Goal: Task Accomplishment & Management: Manage account settings

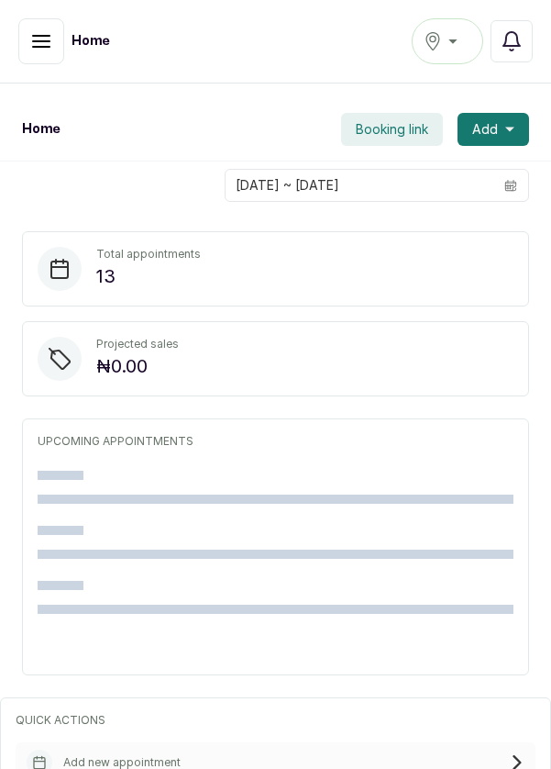
click at [33, 41] on icon "button" at bounding box center [41, 41] width 17 height 11
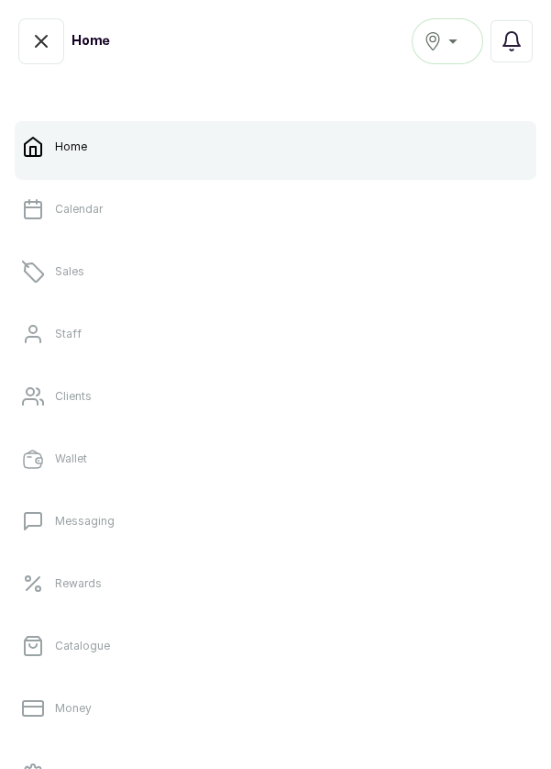
click at [82, 282] on link "Sales" at bounding box center [276, 271] width 522 height 51
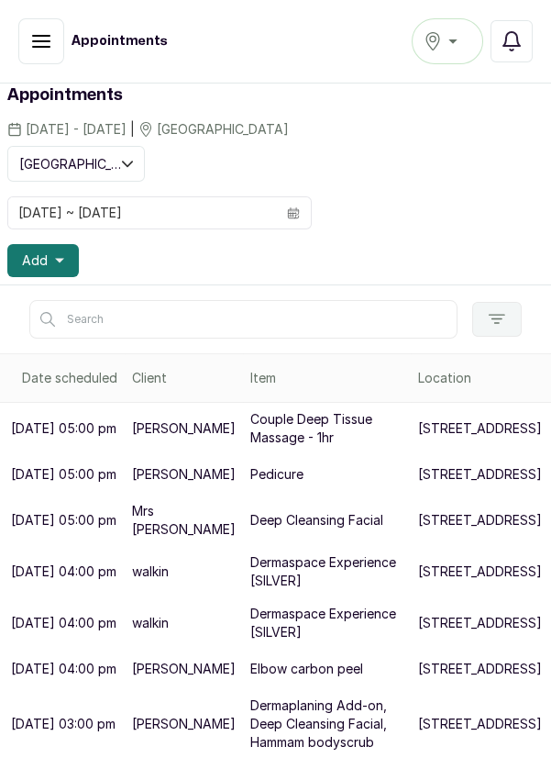
scroll to position [47, 0]
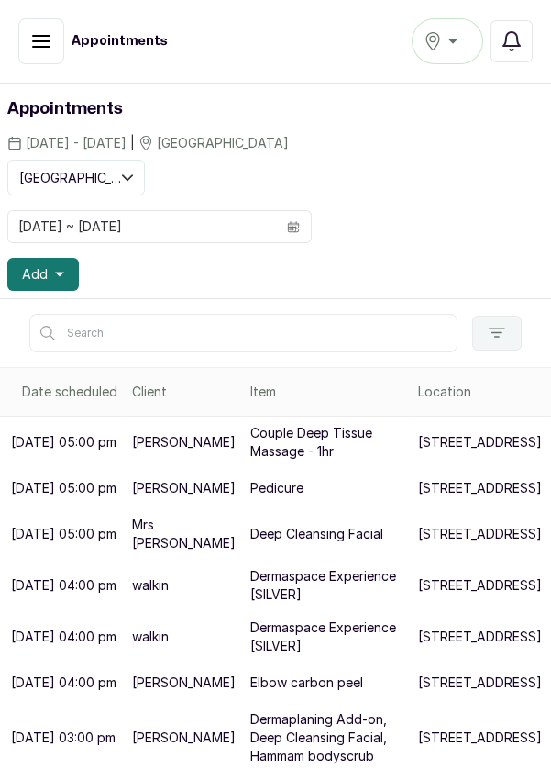
click at [56, 272] on icon "button" at bounding box center [59, 274] width 9 height 5
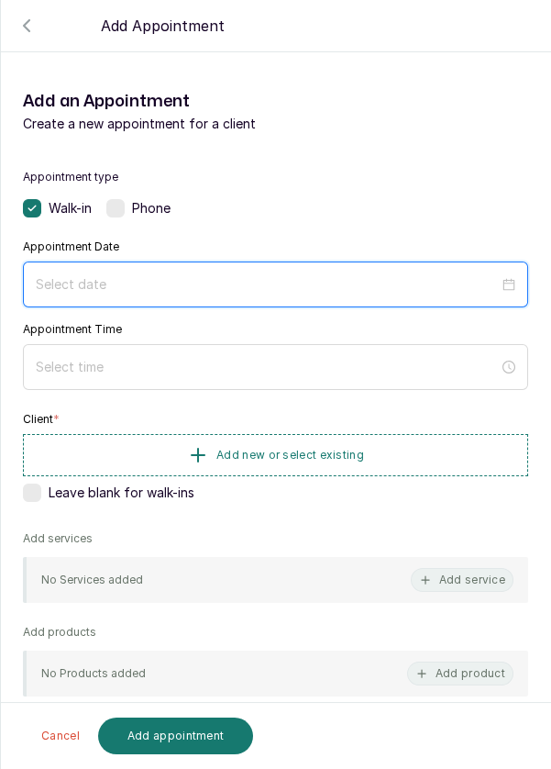
click at [182, 278] on input at bounding box center [267, 284] width 463 height 20
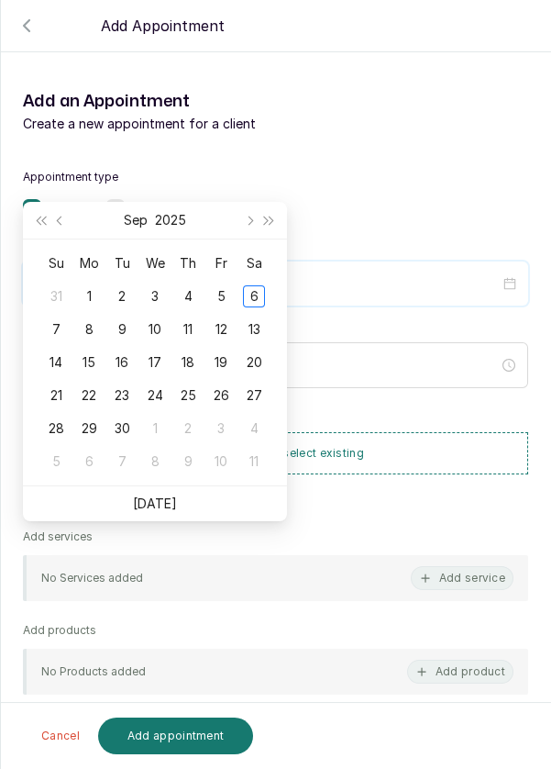
scroll to position [149, 0]
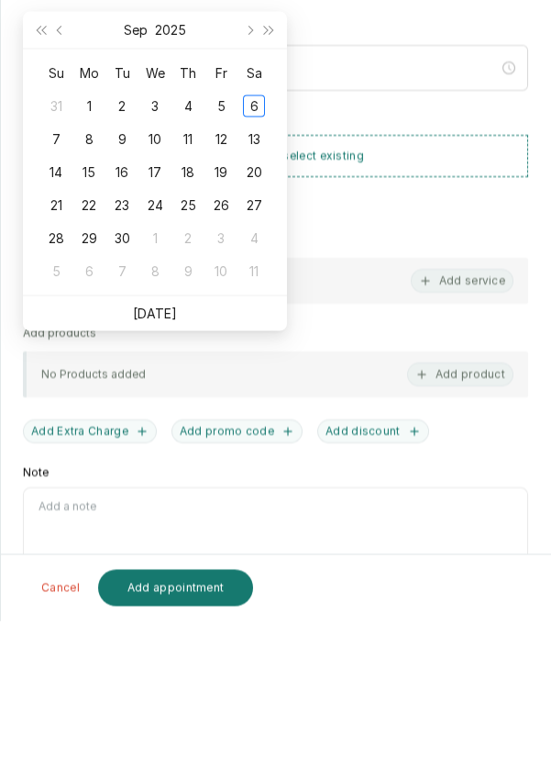
click at [166, 465] on link "[DATE]" at bounding box center [155, 461] width 44 height 16
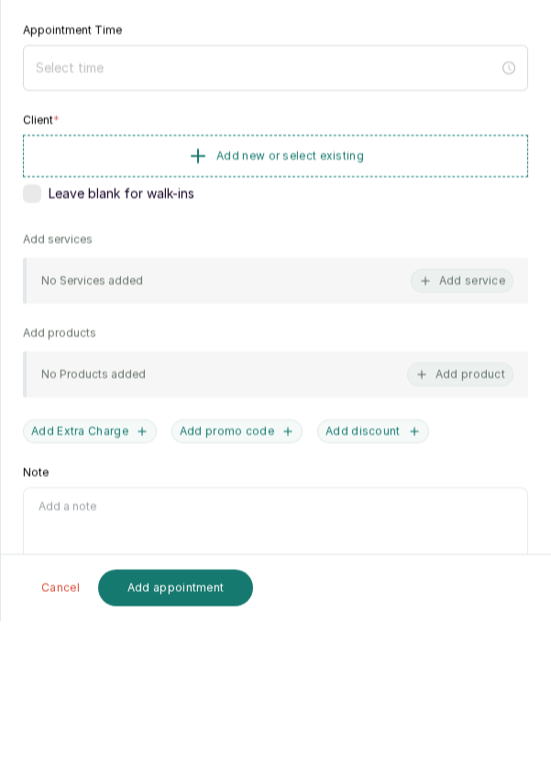
type input "[DATE]"
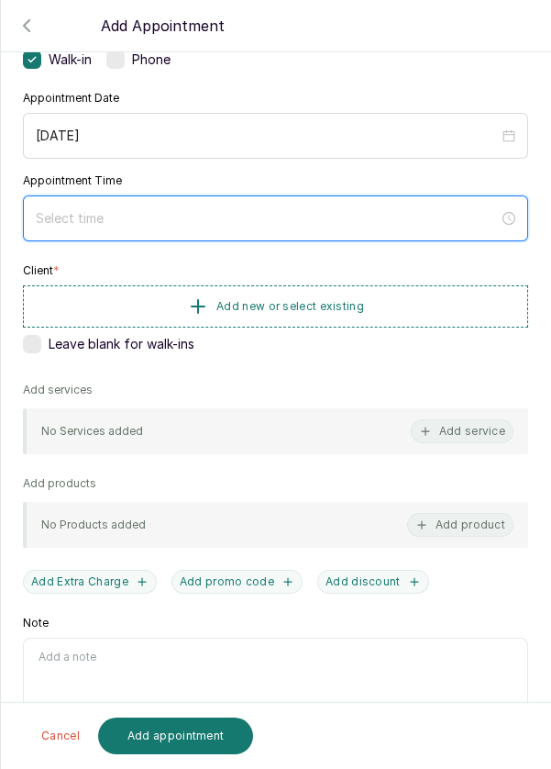
click at [152, 218] on input at bounding box center [267, 218] width 463 height 20
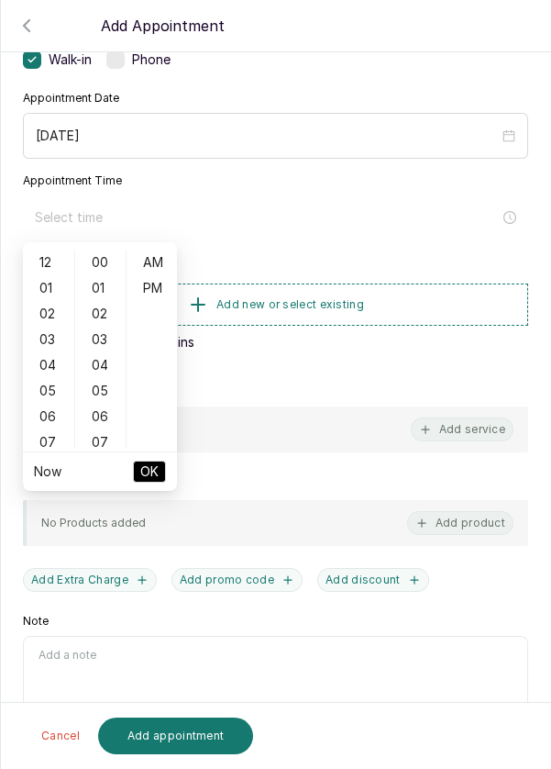
click at [54, 368] on div "04" at bounding box center [49, 365] width 44 height 26
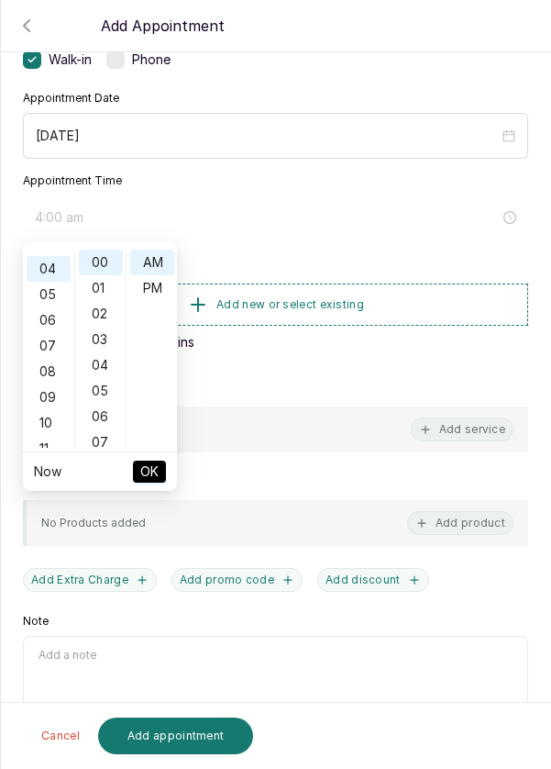
scroll to position [102, 0]
click at [166, 294] on div "PM" at bounding box center [152, 288] width 44 height 26
type input "4:00 pm"
click at [156, 482] on span "OK" at bounding box center [149, 471] width 18 height 35
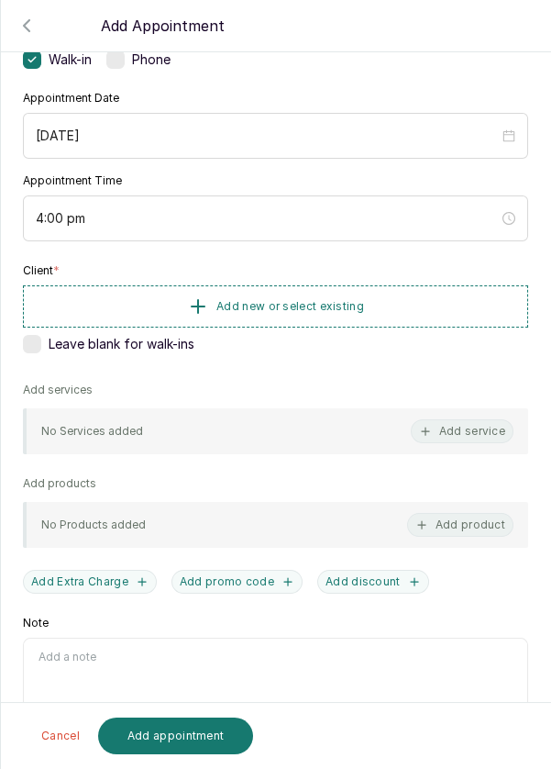
click at [428, 314] on button "Add new or select existing" at bounding box center [276, 306] width 506 height 42
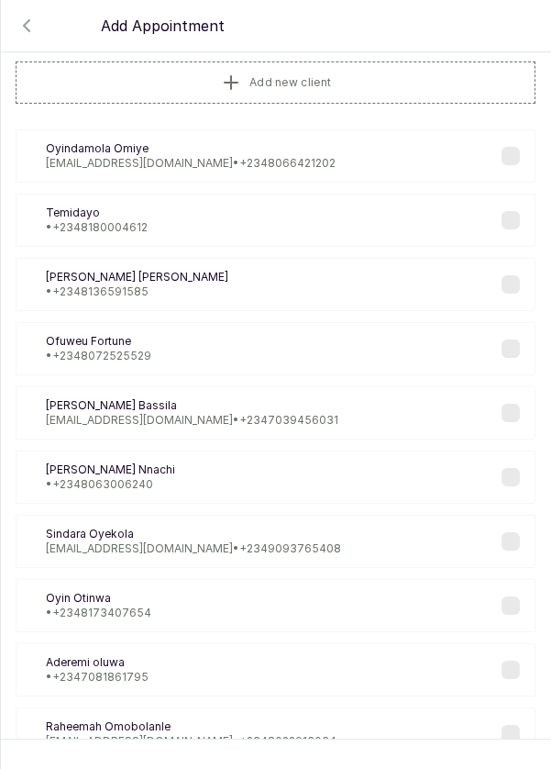
scroll to position [0, 0]
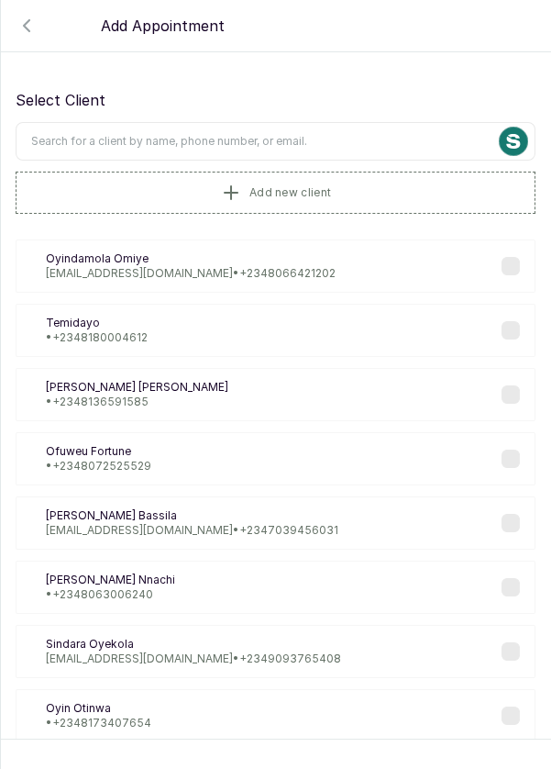
click at [349, 194] on button "Add new client" at bounding box center [276, 193] width 520 height 42
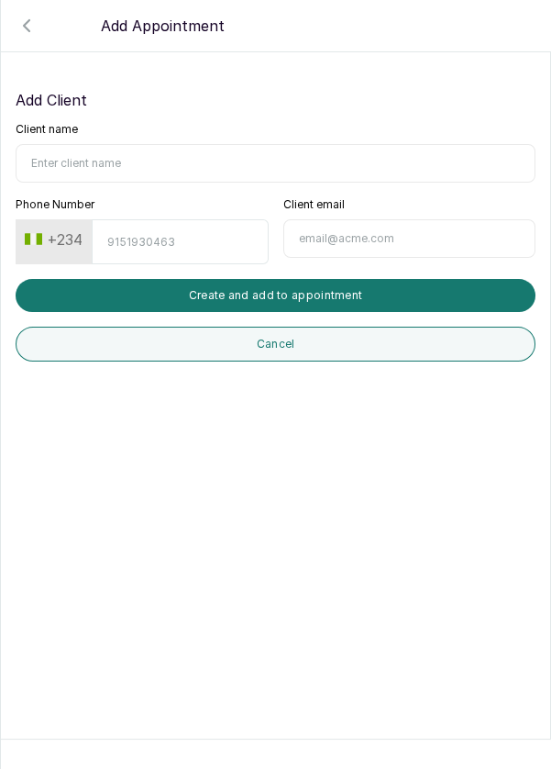
click at [136, 157] on input "Client name" at bounding box center [276, 163] width 520 height 39
type input "0"
type input "Praise thans"
click at [180, 234] on input "Phone Number" at bounding box center [180, 241] width 176 height 45
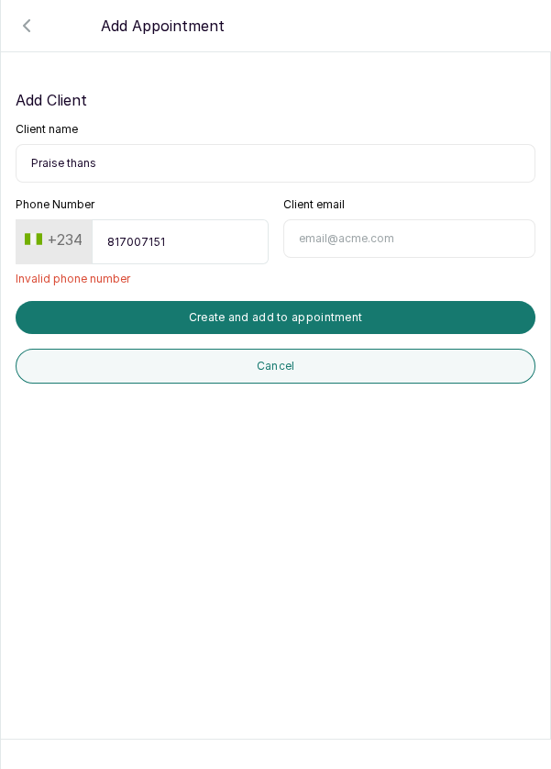
type input "8170071512"
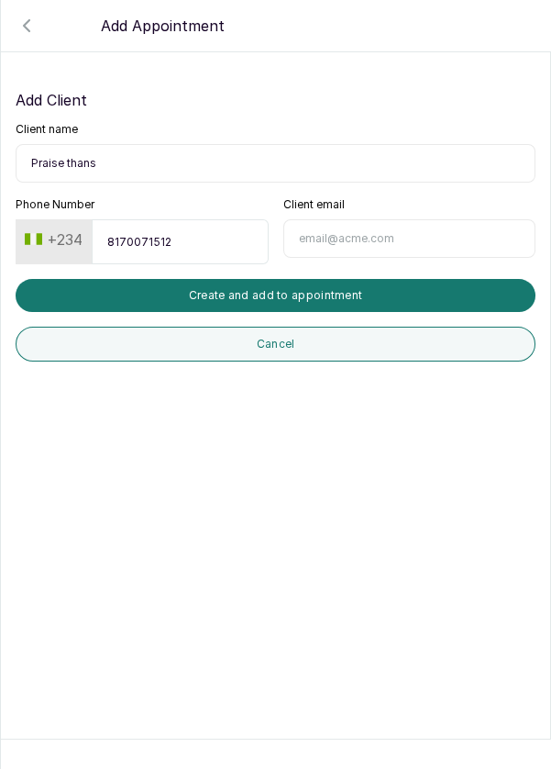
click at [382, 287] on button "Create and add to appointment" at bounding box center [276, 295] width 520 height 33
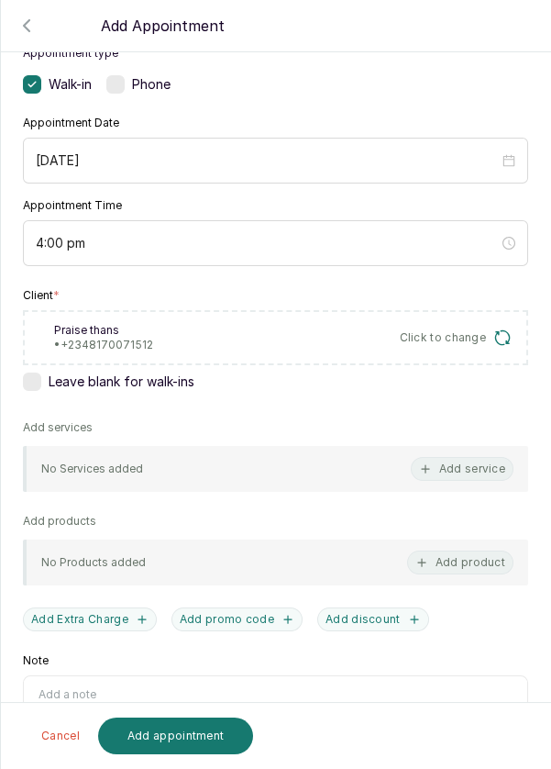
scroll to position [162, 0]
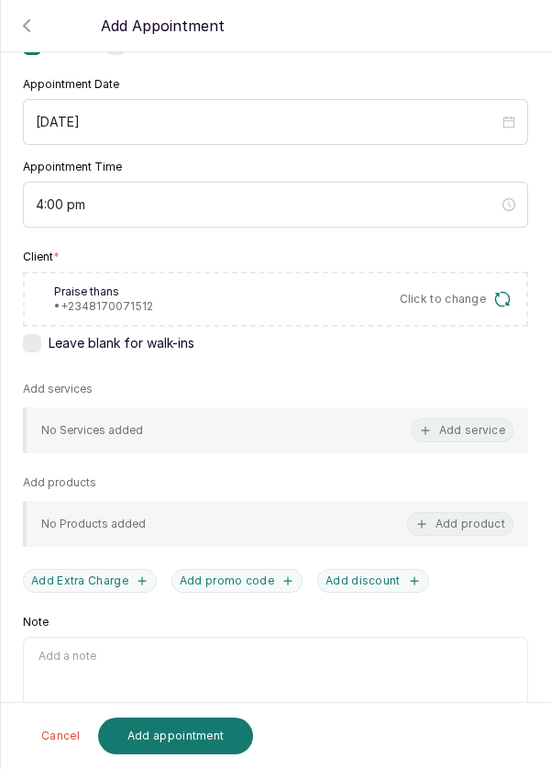
click at [490, 423] on button "Add service" at bounding box center [462, 430] width 103 height 24
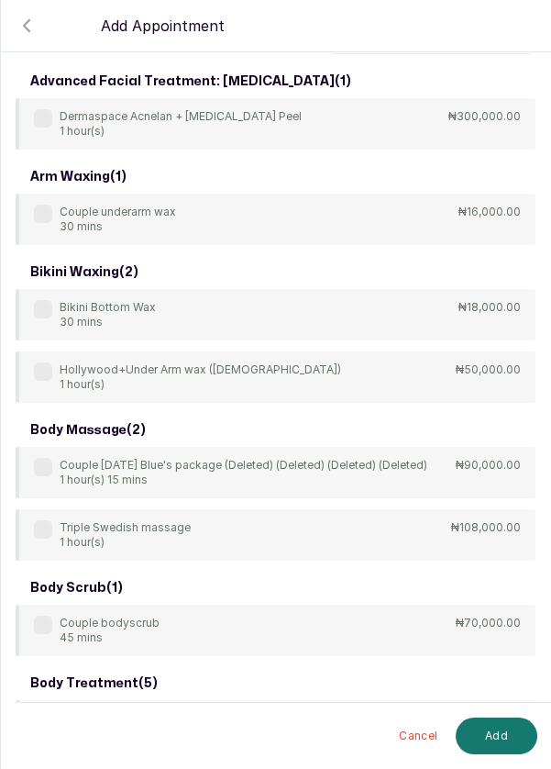
scroll to position [0, 0]
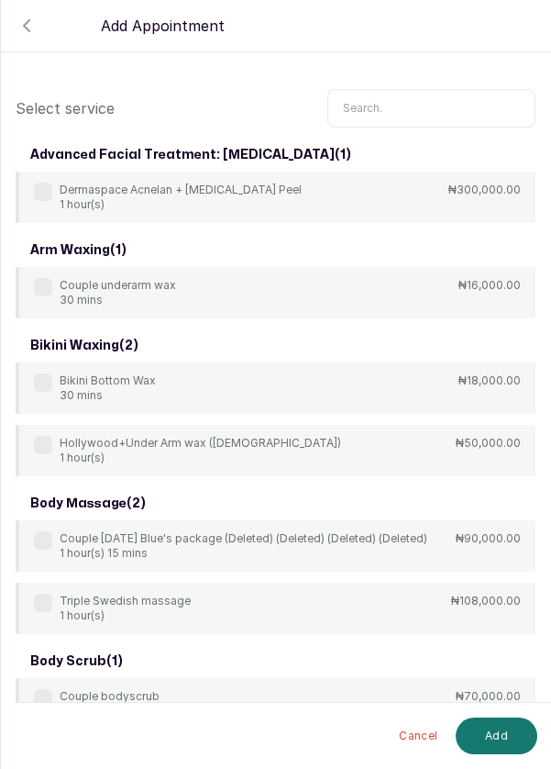
click at [403, 100] on input "text" at bounding box center [432, 108] width 208 height 39
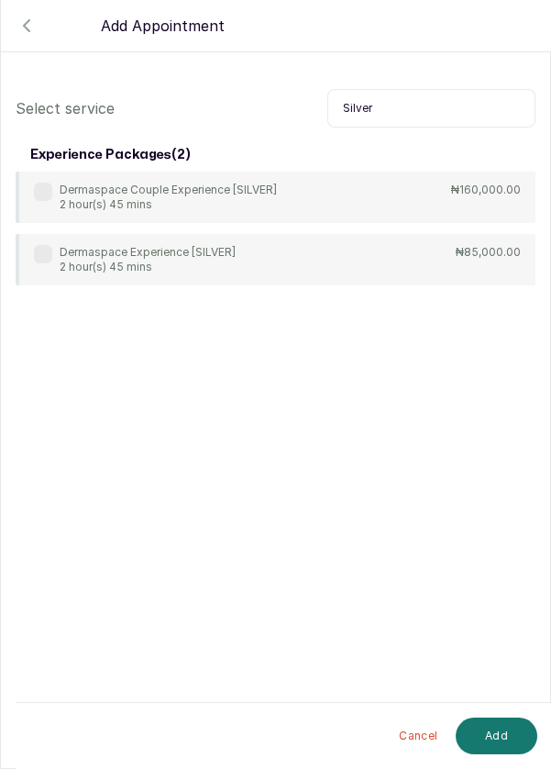
type input "Silver"
click at [50, 251] on label at bounding box center [43, 254] width 18 height 18
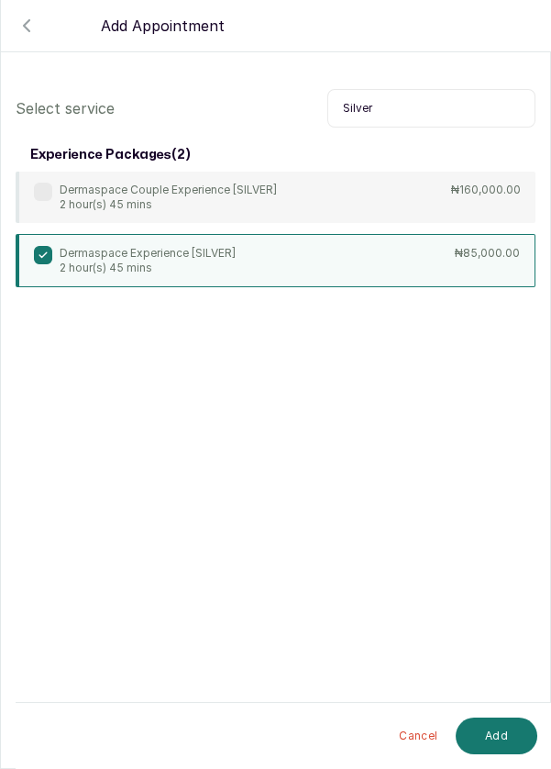
click at [505, 742] on button "Add" at bounding box center [497, 735] width 82 height 37
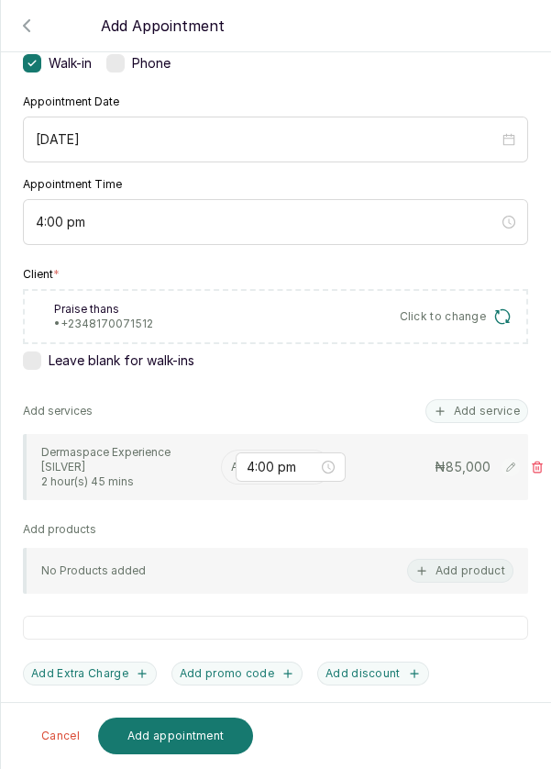
scroll to position [146, 0]
click at [231, 461] on input "text" at bounding box center [232, 466] width 3 height 13
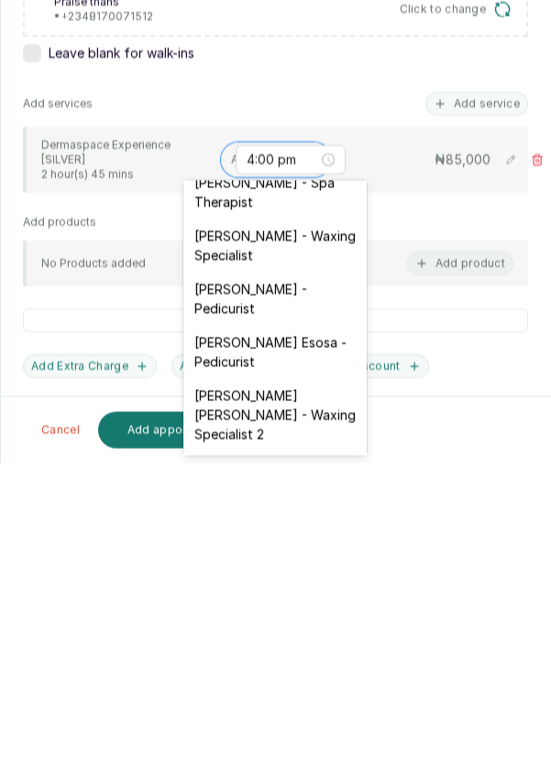
scroll to position [124, 0]
click at [296, 605] on div "[PERSON_NAME] - Pedicurist" at bounding box center [274, 605] width 183 height 53
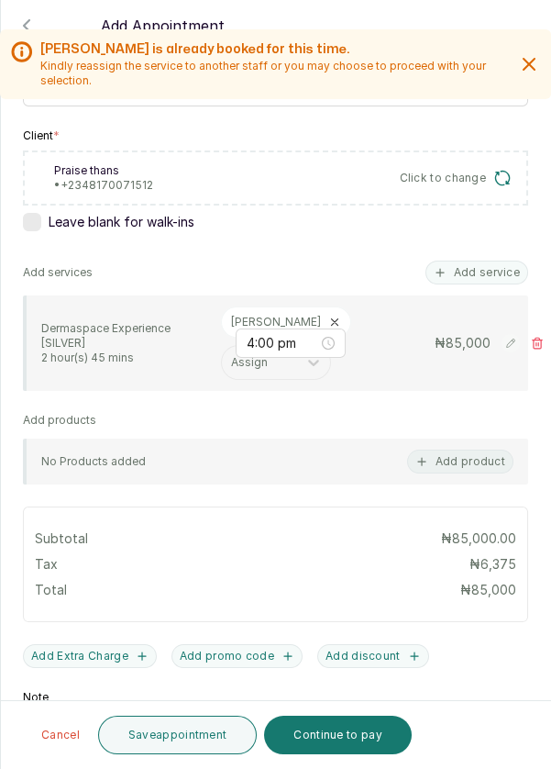
scroll to position [288, 0]
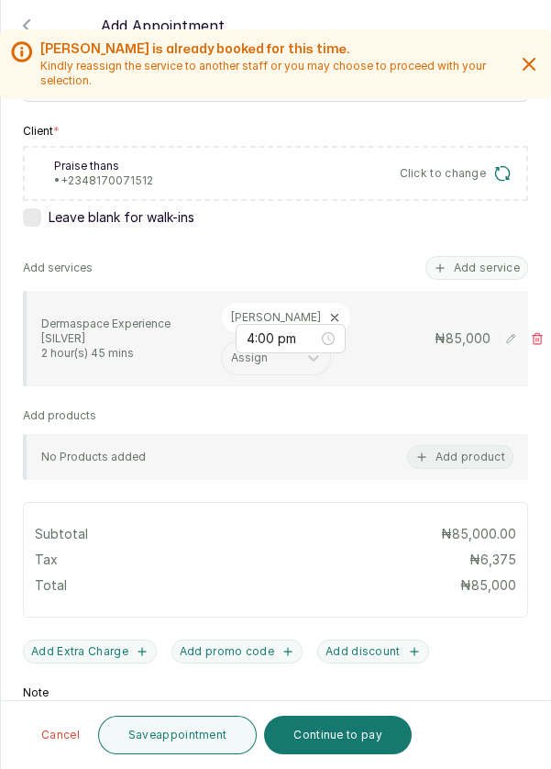
click at [174, 734] on button "Save appointment" at bounding box center [178, 735] width 160 height 39
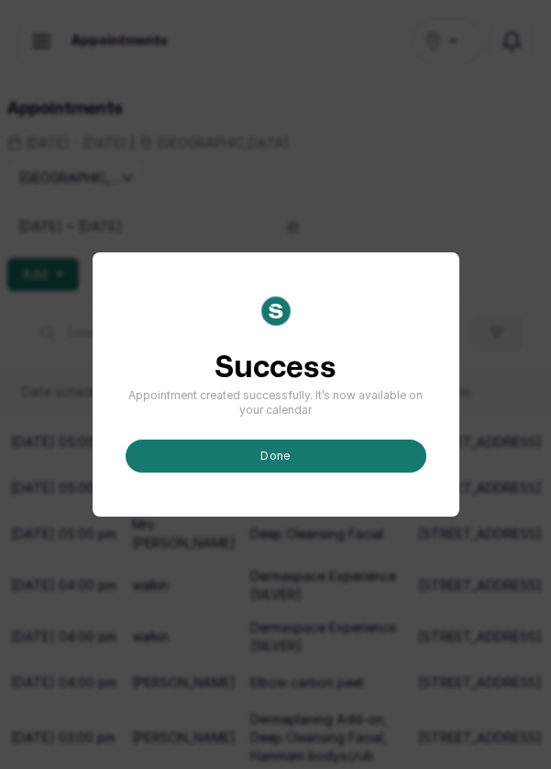
click at [307, 473] on button "done" at bounding box center [276, 455] width 301 height 33
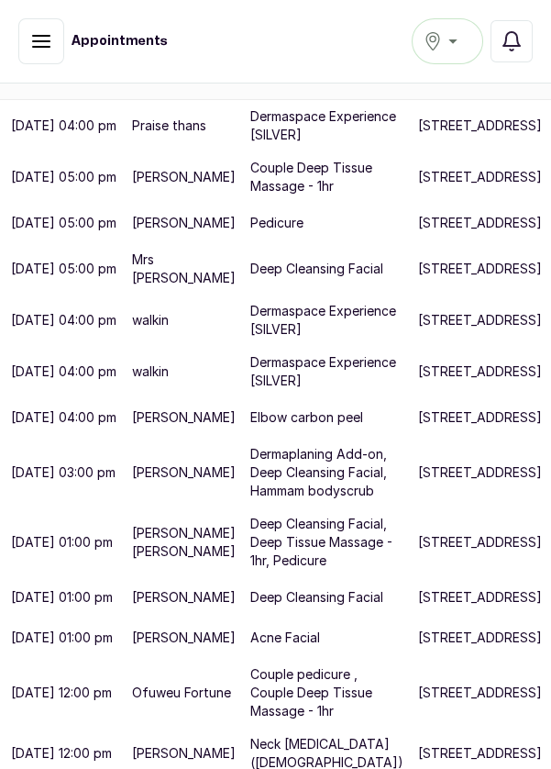
scroll to position [9, 0]
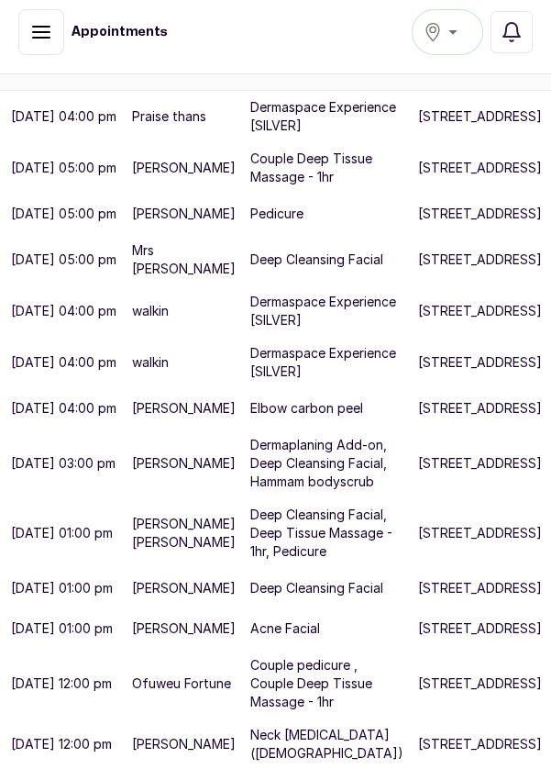
click at [418, 753] on p "[STREET_ADDRESS]" at bounding box center [480, 744] width 124 height 18
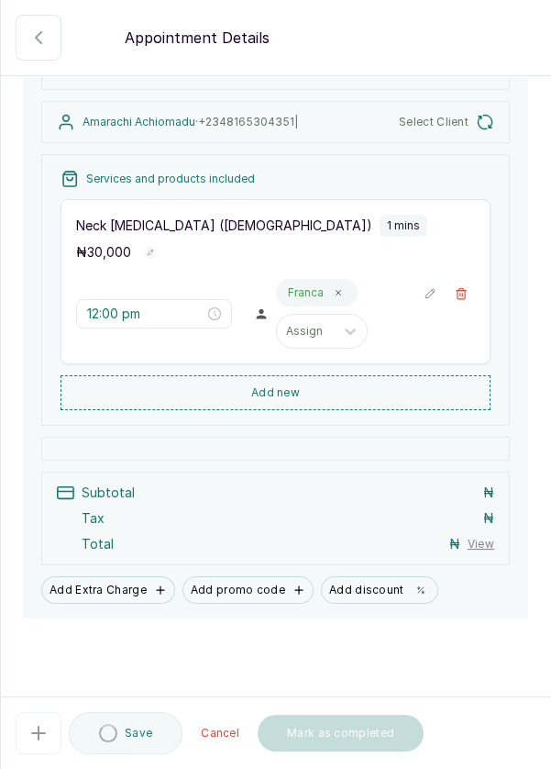
scroll to position [172, 0]
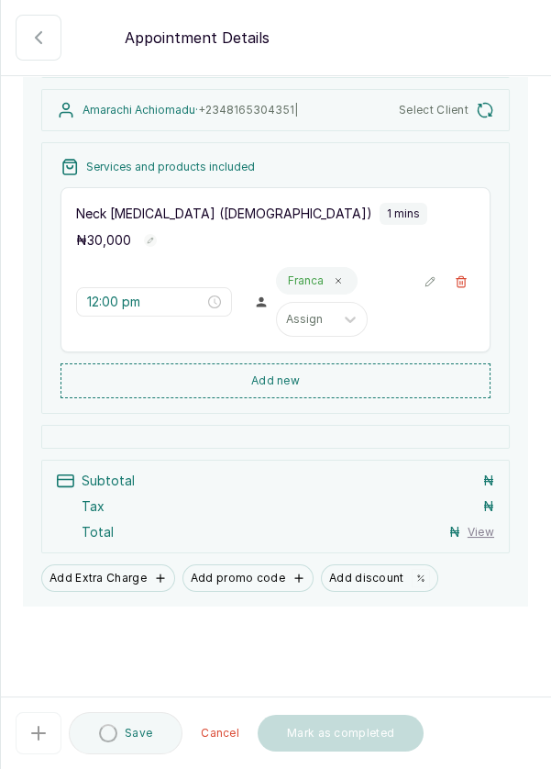
click at [308, 398] on button "Add new" at bounding box center [276, 380] width 430 height 35
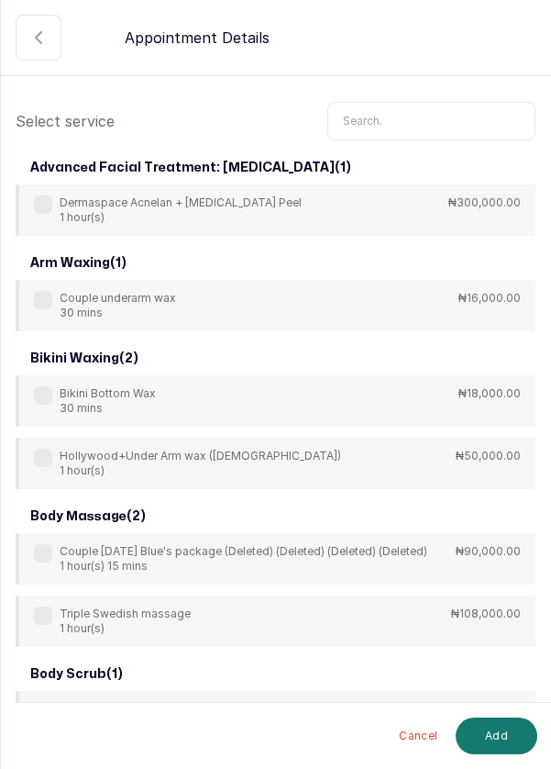
scroll to position [0, 0]
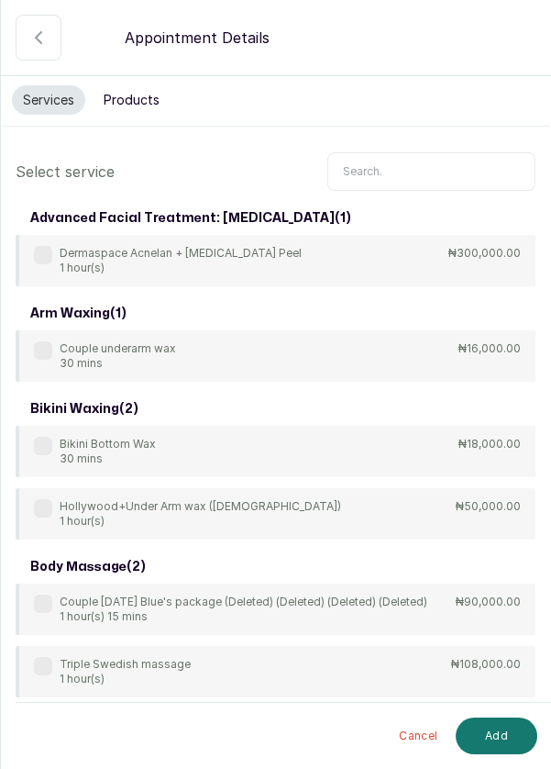
click at [413, 163] on input "text" at bounding box center [432, 171] width 208 height 39
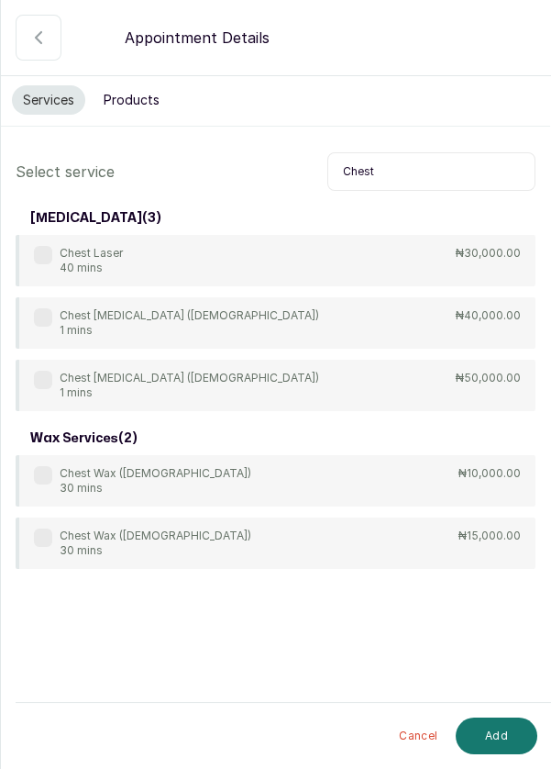
type input "Chest"
click at [52, 318] on div "Chest [MEDICAL_DATA] ([DEMOGRAPHIC_DATA]) 1 mins" at bounding box center [176, 322] width 285 height 29
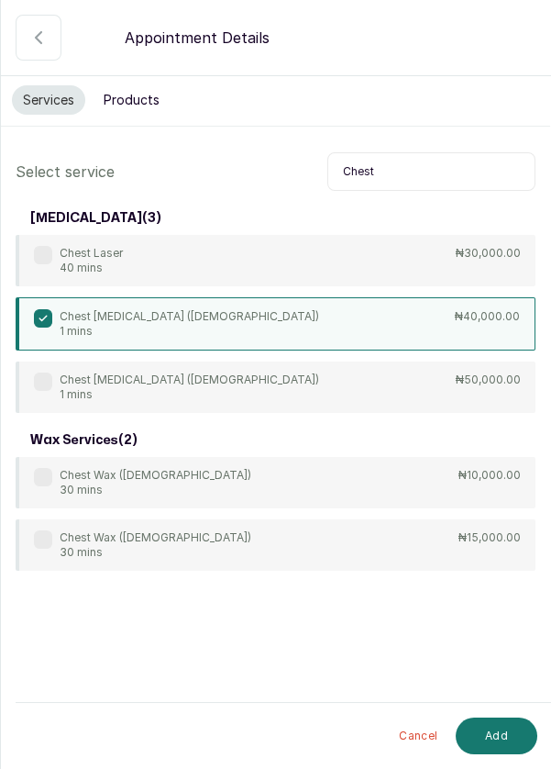
click at [505, 739] on button "Add" at bounding box center [497, 735] width 82 height 37
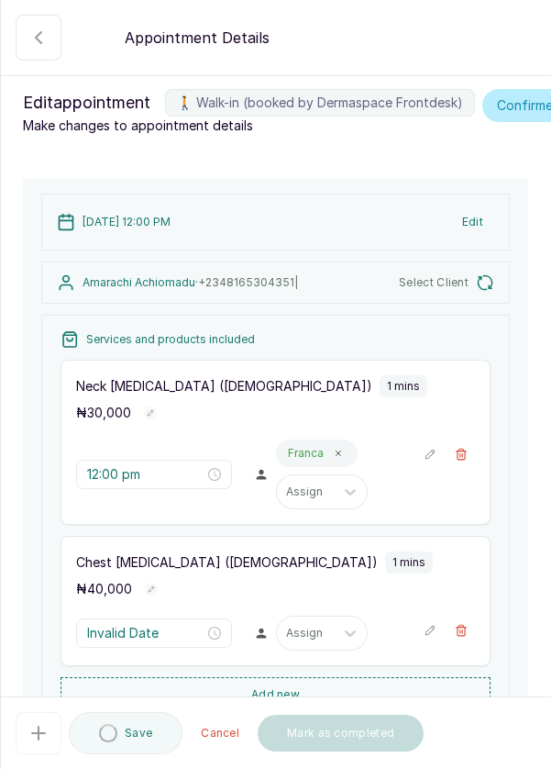
type input "12:01 pm"
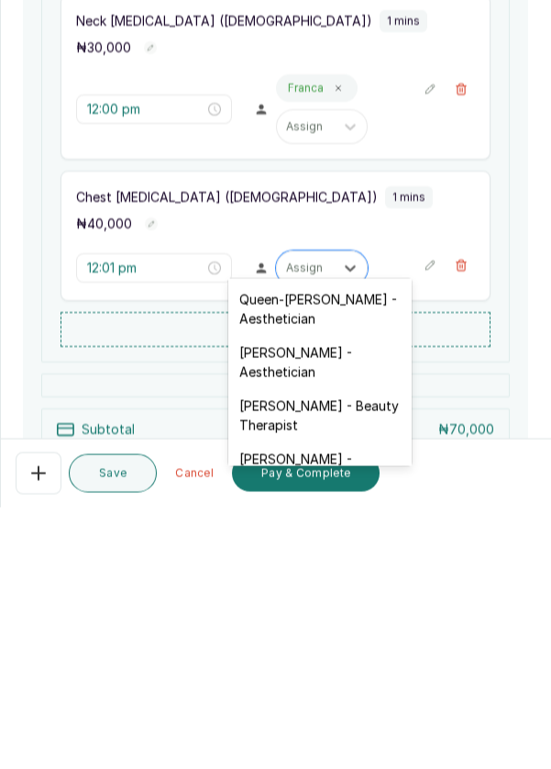
scroll to position [442, 0]
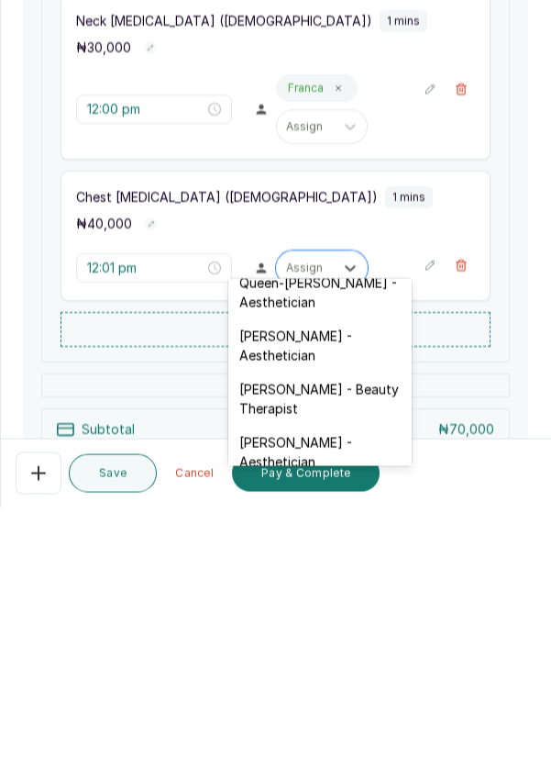
click at [346, 692] on div "[PERSON_NAME] - Aesthetician" at bounding box center [319, 713] width 183 height 53
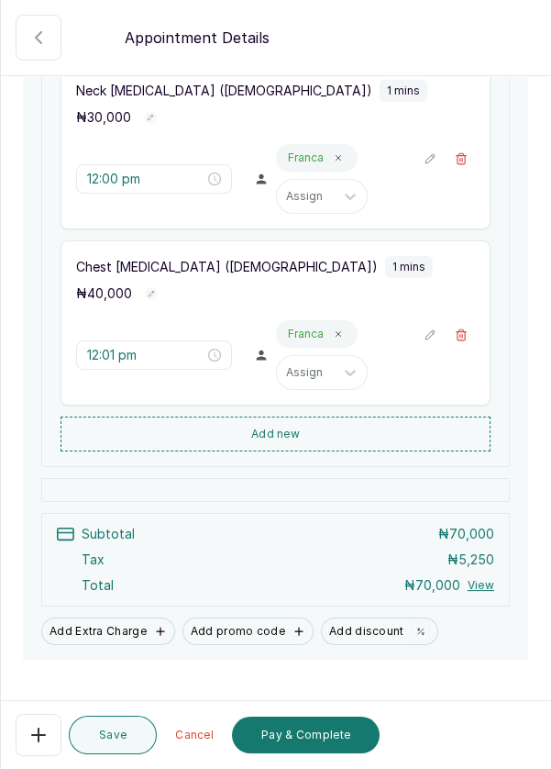
scroll to position [362, 0]
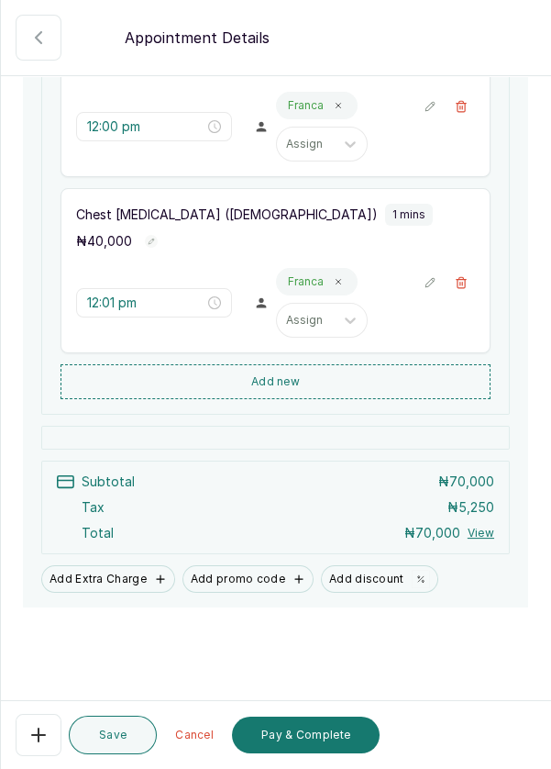
click at [124, 741] on button "Save" at bounding box center [113, 735] width 88 height 39
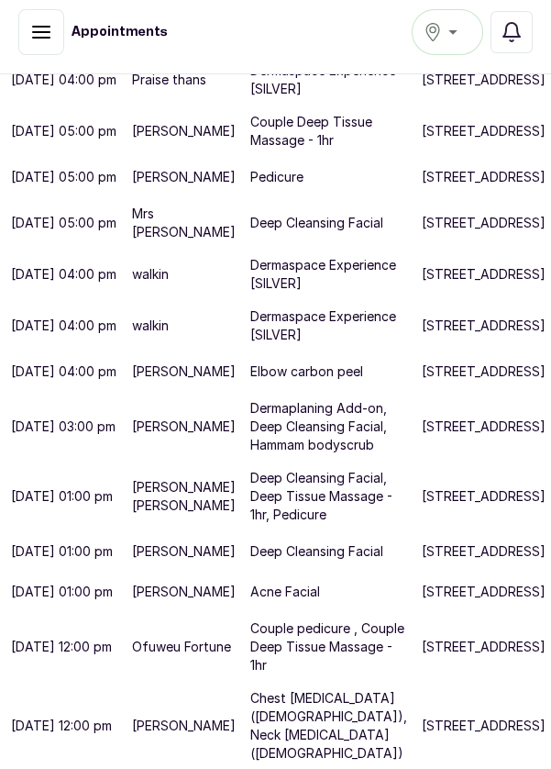
scroll to position [903, 0]
click at [307, 762] on p "Chest [MEDICAL_DATA] ([DEMOGRAPHIC_DATA]), Neck [MEDICAL_DATA] ([DEMOGRAPHIC_DA…" at bounding box center [328, 725] width 157 height 73
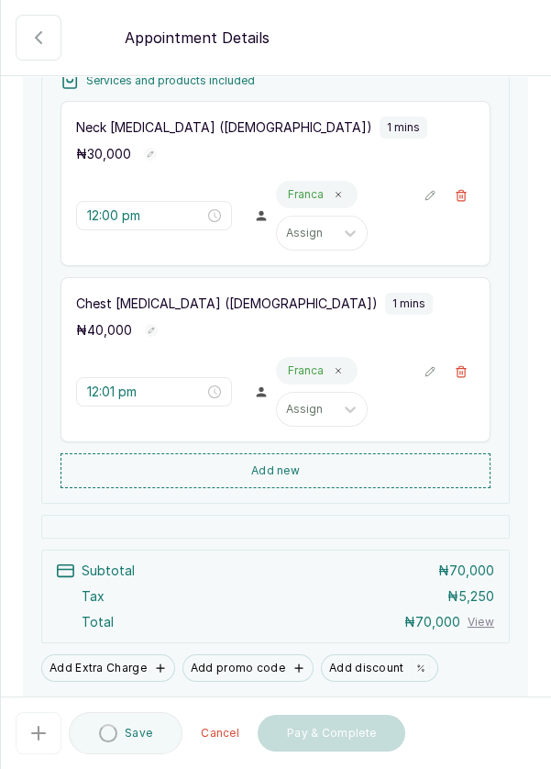
scroll to position [362, 0]
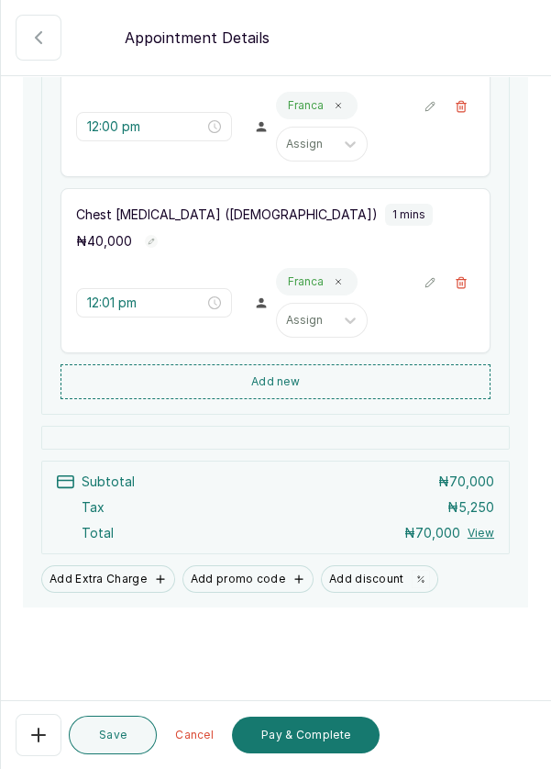
click at [317, 753] on button "Pay & Complete" at bounding box center [306, 735] width 148 height 37
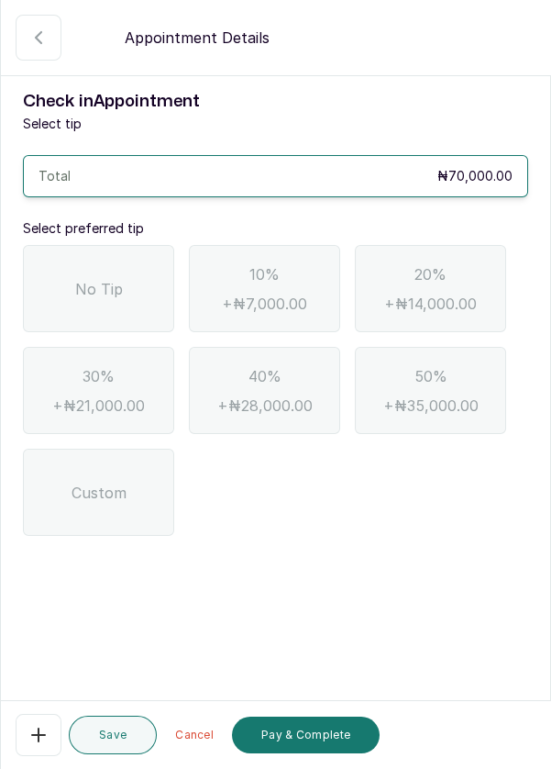
scroll to position [0, 0]
click at [100, 281] on span "No Tip" at bounding box center [99, 289] width 48 height 22
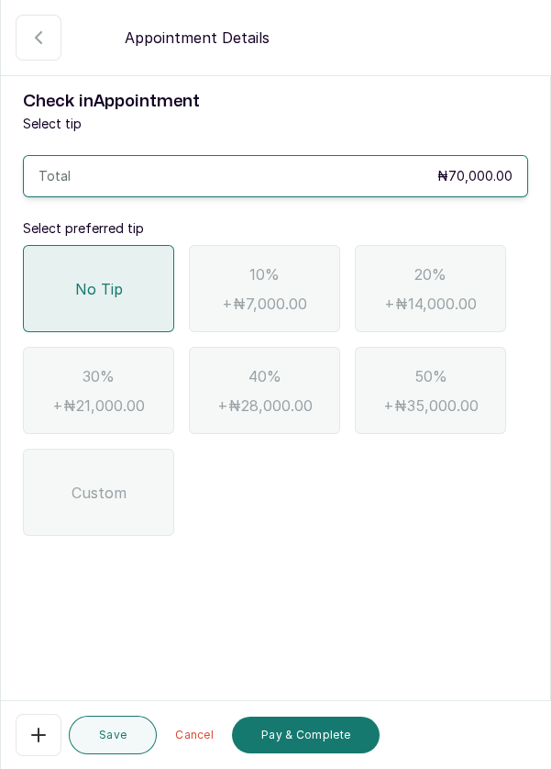
click at [338, 753] on button "Pay & Complete" at bounding box center [306, 735] width 148 height 37
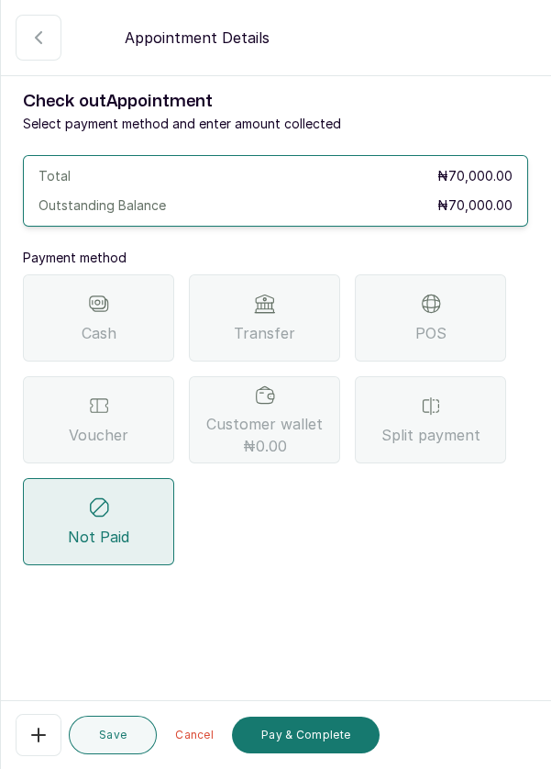
click at [443, 424] on span "Split payment" at bounding box center [431, 435] width 99 height 22
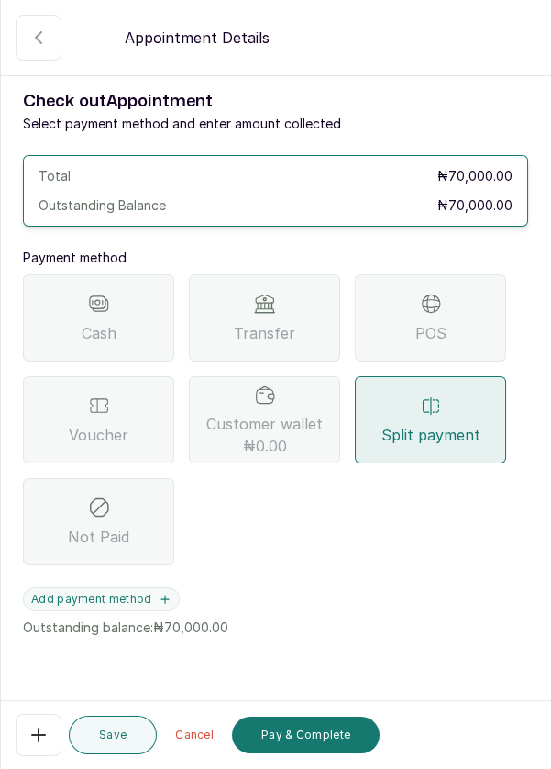
click at [161, 598] on icon "button" at bounding box center [164, 598] width 7 height 7
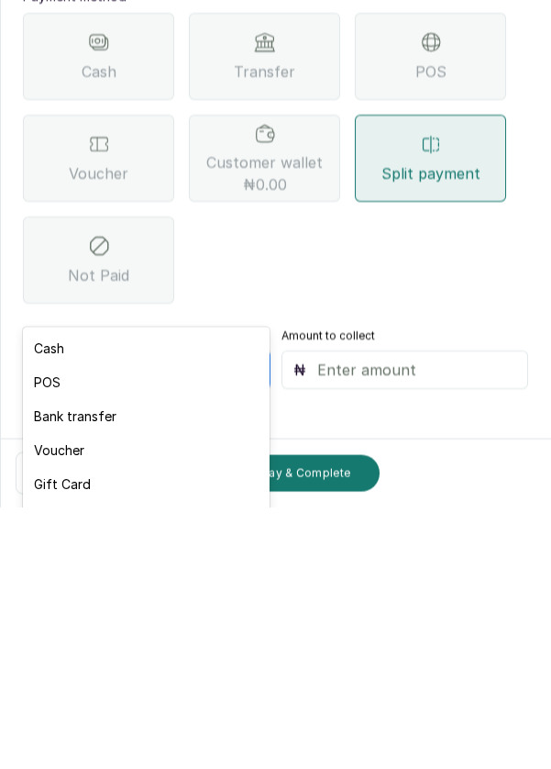
scroll to position [88, 0]
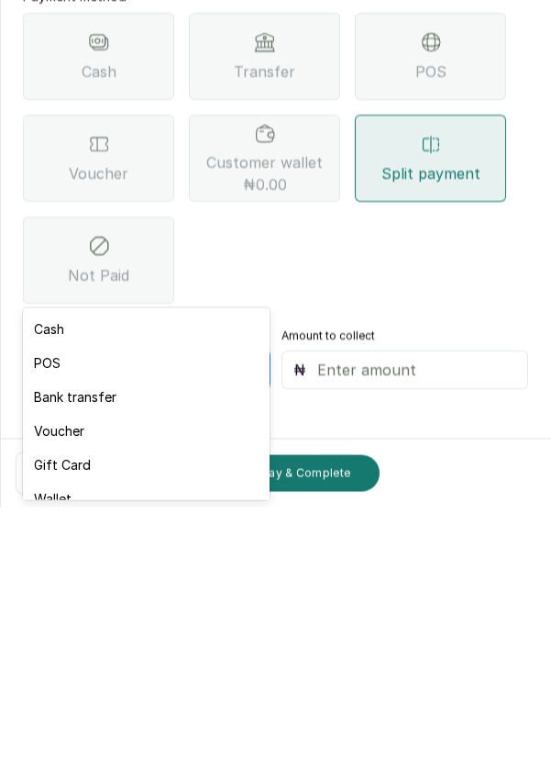
click at [81, 695] on div "Voucher" at bounding box center [146, 692] width 246 height 34
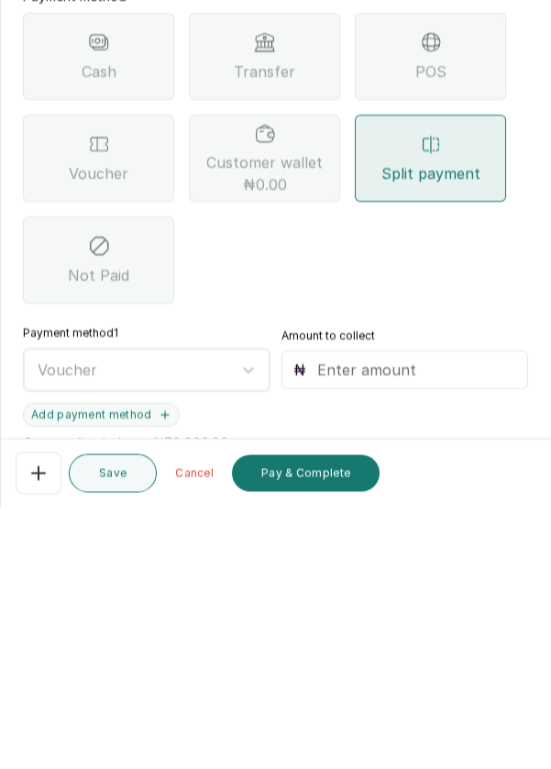
scroll to position [9, 0]
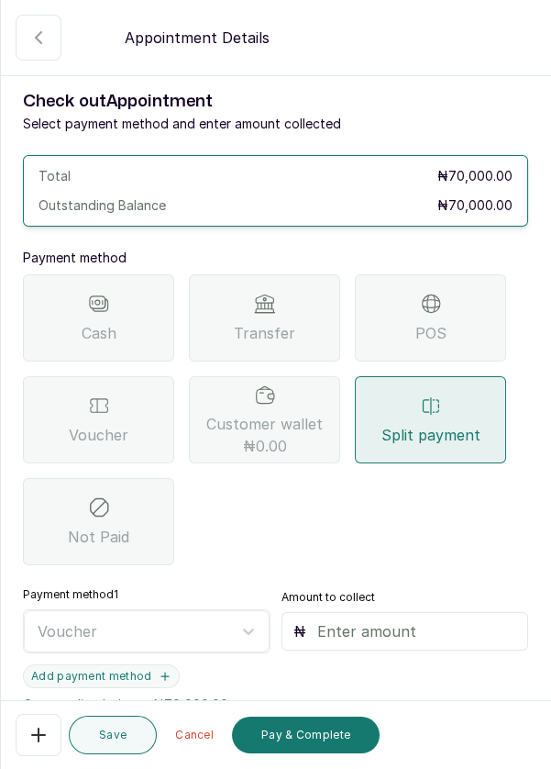
click at [415, 620] on input "text" at bounding box center [417, 631] width 200 height 22
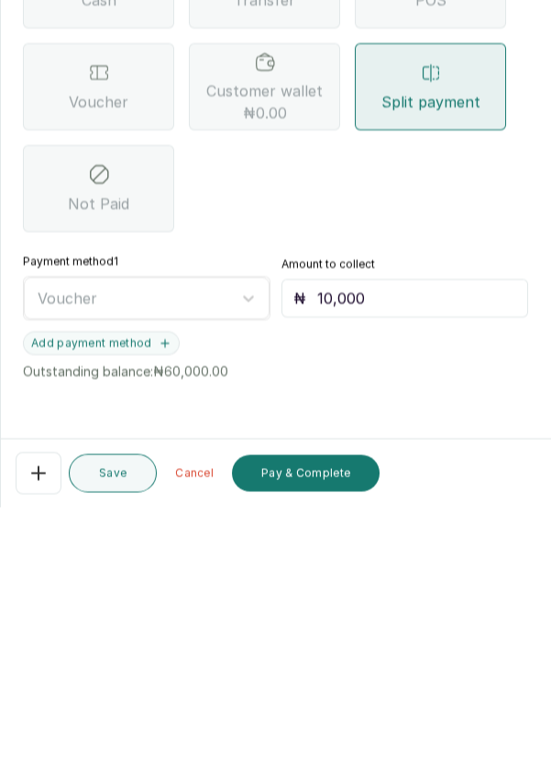
scroll to position [71, 0]
type input "10,000"
click at [159, 599] on icon "button" at bounding box center [165, 605] width 13 height 13
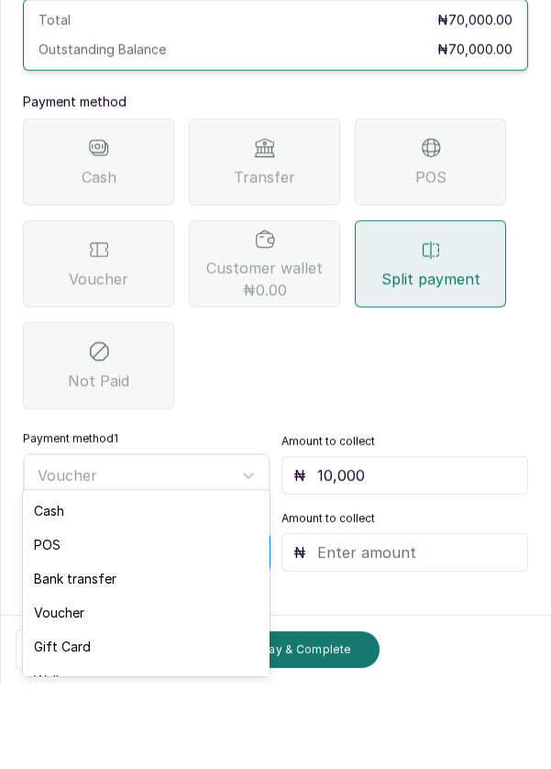
scroll to position [9, 0]
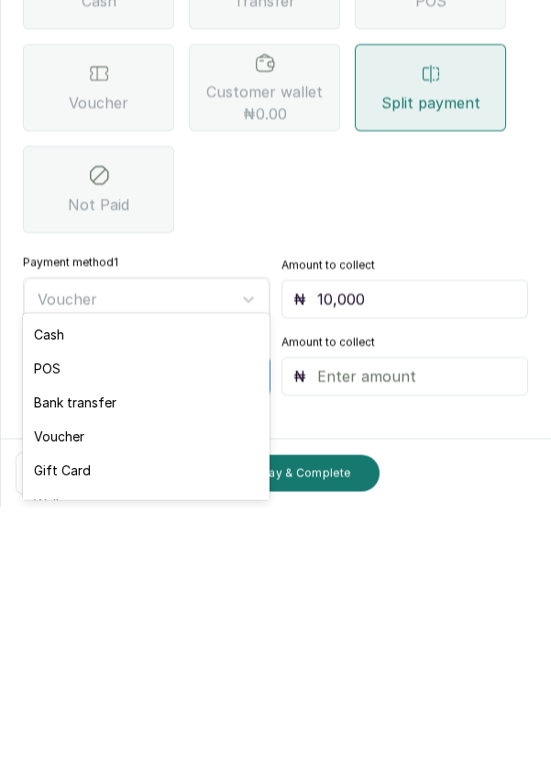
click at [57, 628] on div "POS" at bounding box center [146, 630] width 246 height 34
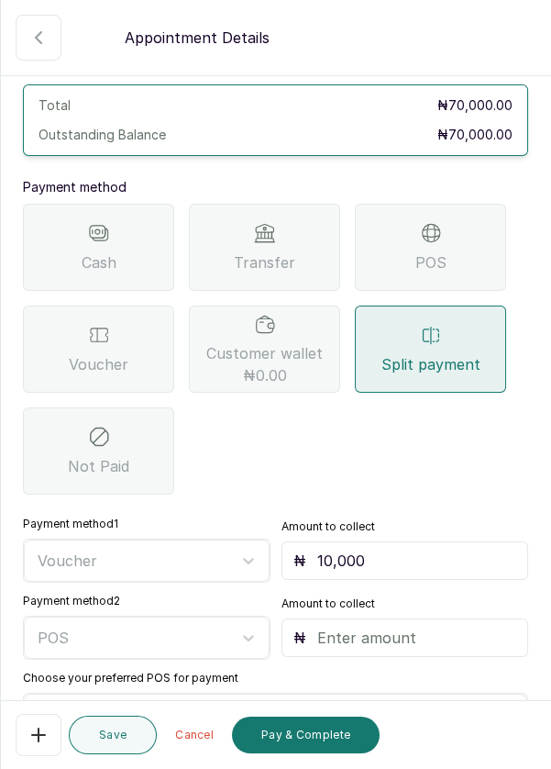
click at [412, 627] on input "text" at bounding box center [417, 638] width 200 height 22
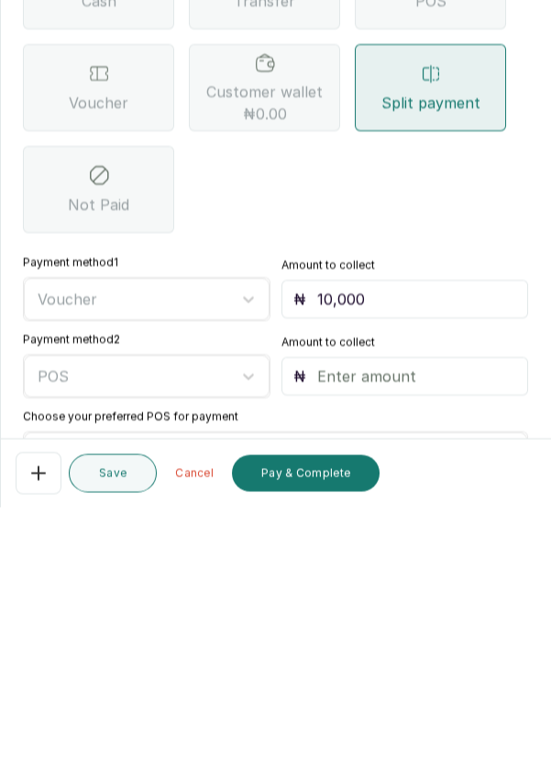
type input "6"
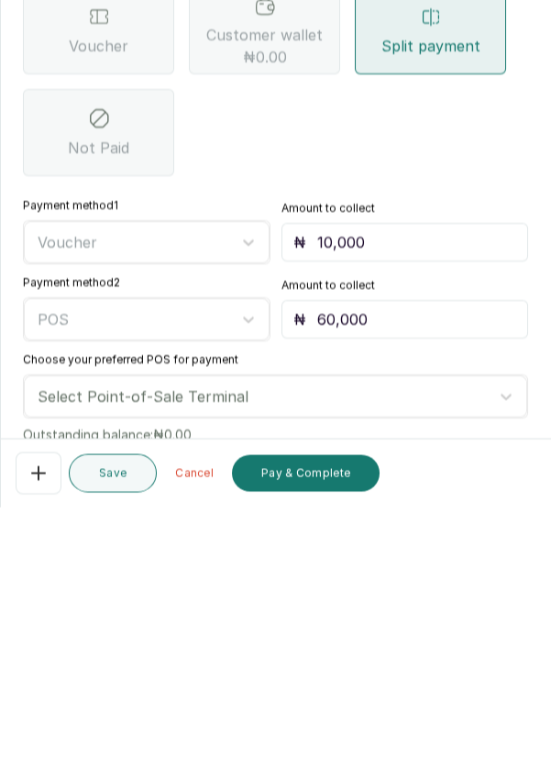
scroll to position [183, 0]
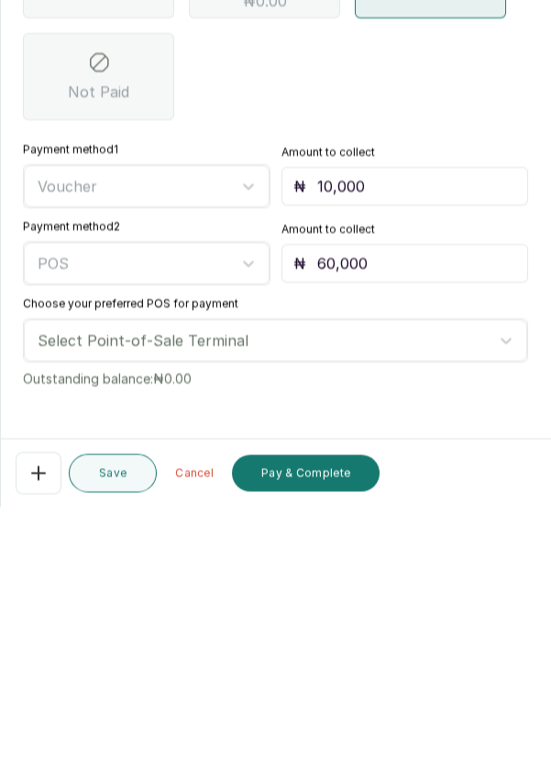
type input "60,000"
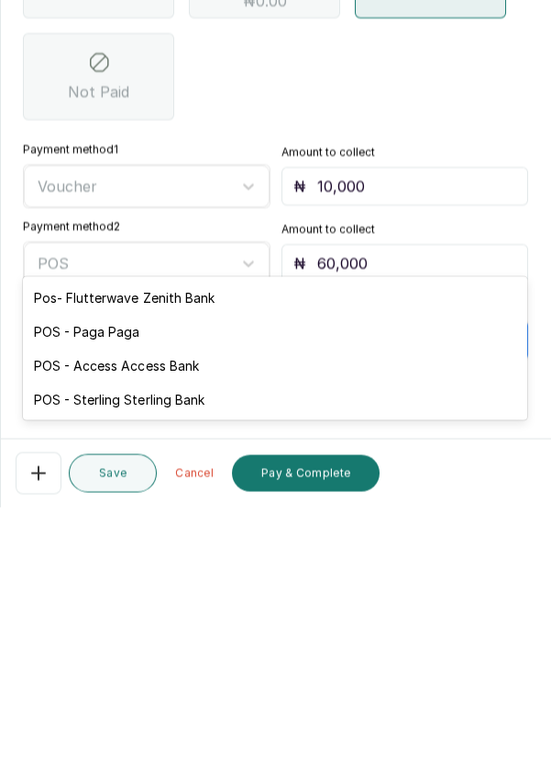
click at [199, 622] on div "POS - Access Access Bank" at bounding box center [275, 627] width 505 height 34
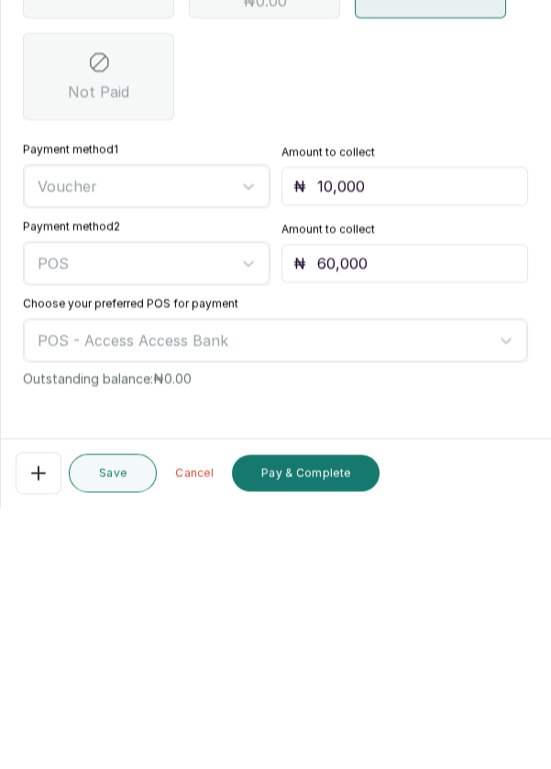
scroll to position [9, 0]
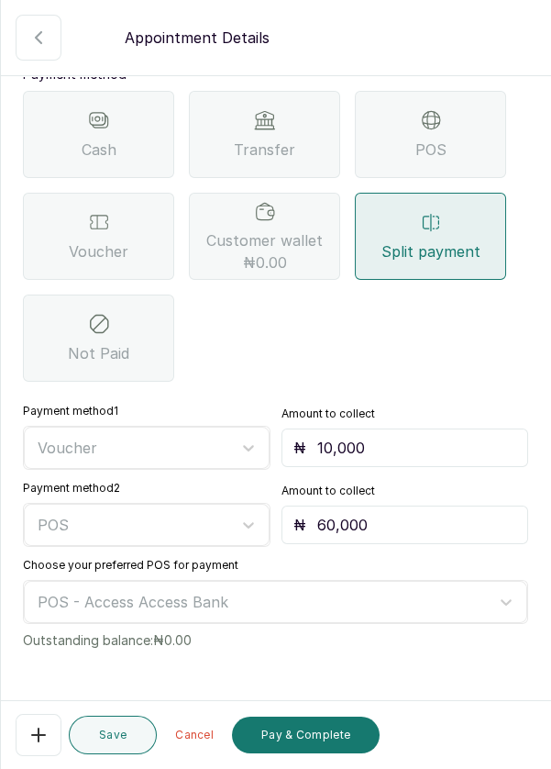
click at [324, 741] on button "Pay & Complete" at bounding box center [306, 735] width 148 height 37
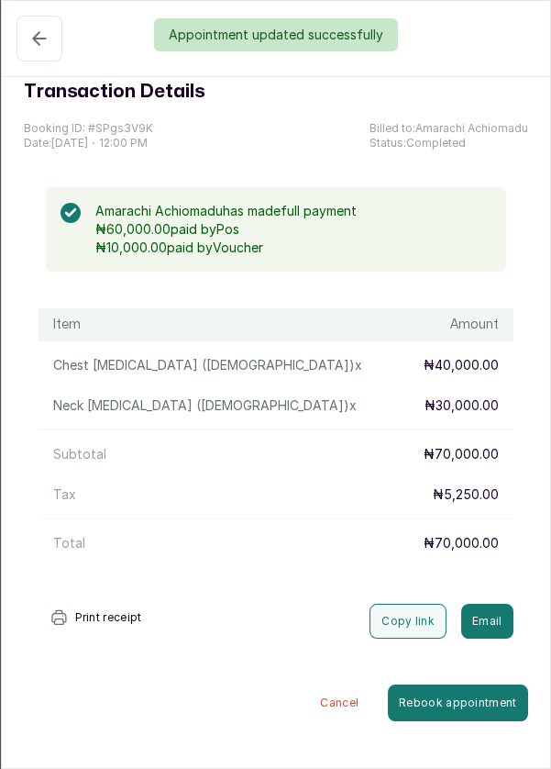
click at [36, 37] on div "Appointment updated successfully" at bounding box center [275, 34] width 551 height 33
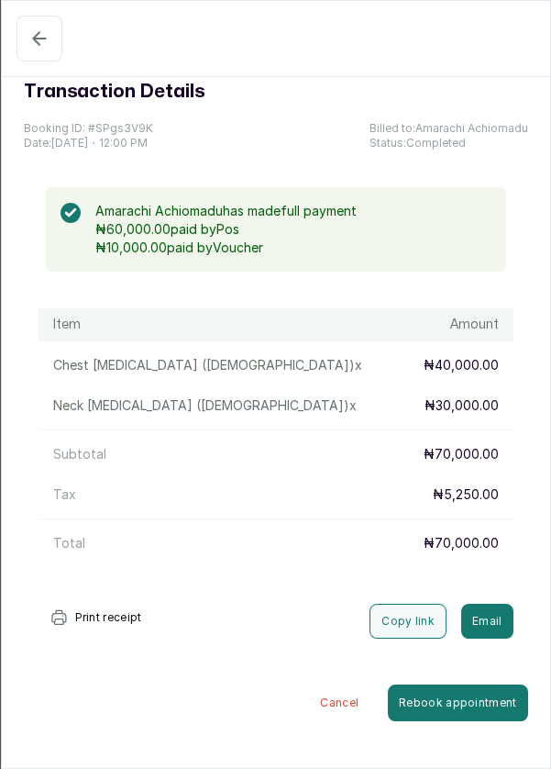
click at [36, 26] on button "Confirmed" at bounding box center [40, 39] width 46 height 46
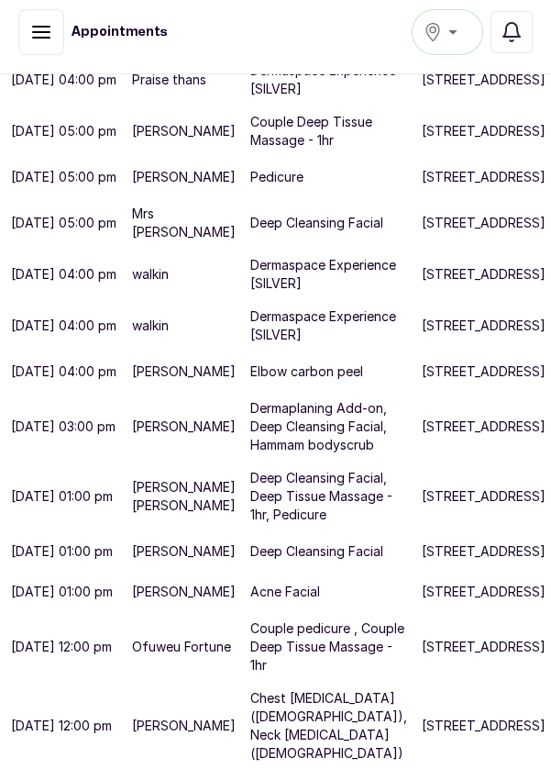
scroll to position [460, 0]
click at [422, 381] on p "[STREET_ADDRESS]" at bounding box center [484, 371] width 124 height 18
